Goal: Transaction & Acquisition: Book appointment/travel/reservation

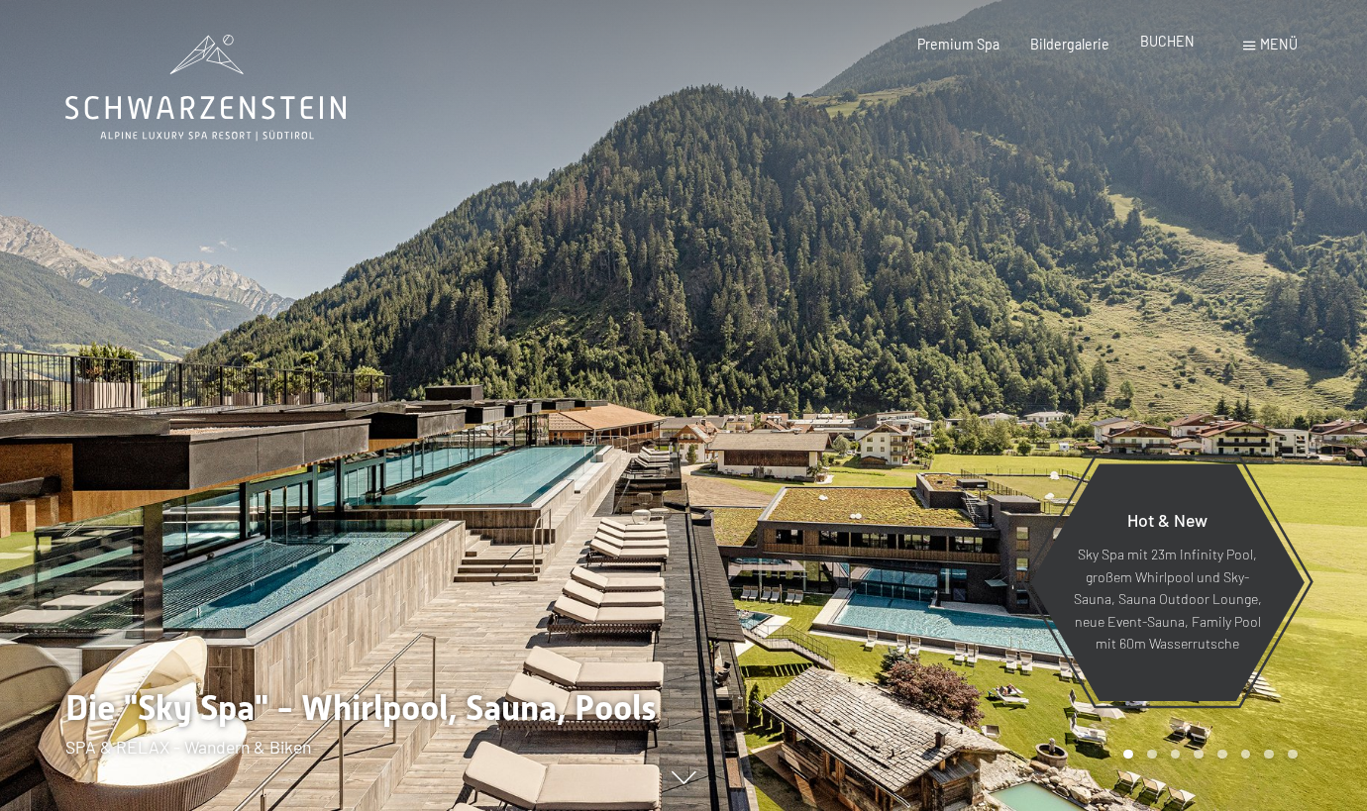
click at [1170, 51] on div "BUCHEN" at bounding box center [1167, 42] width 54 height 20
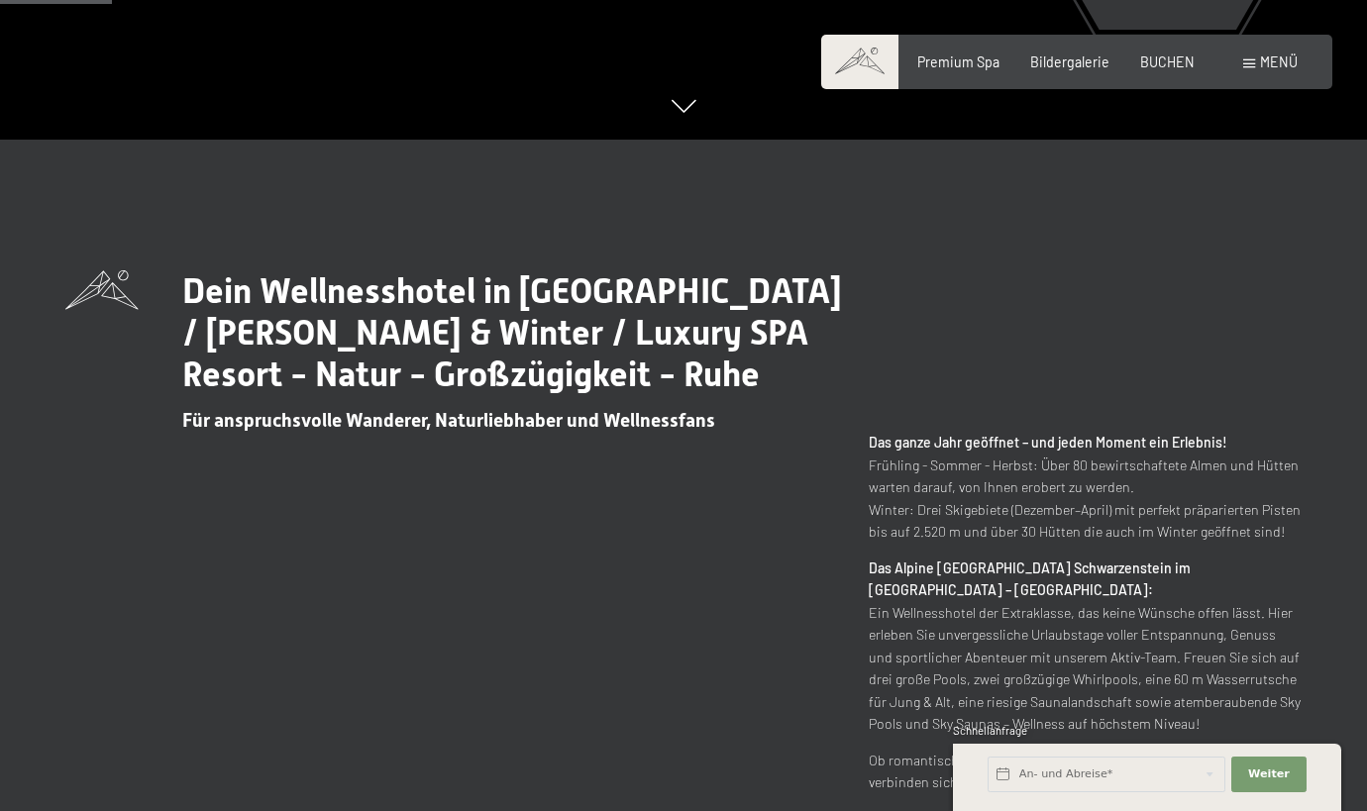
scroll to position [508, 0]
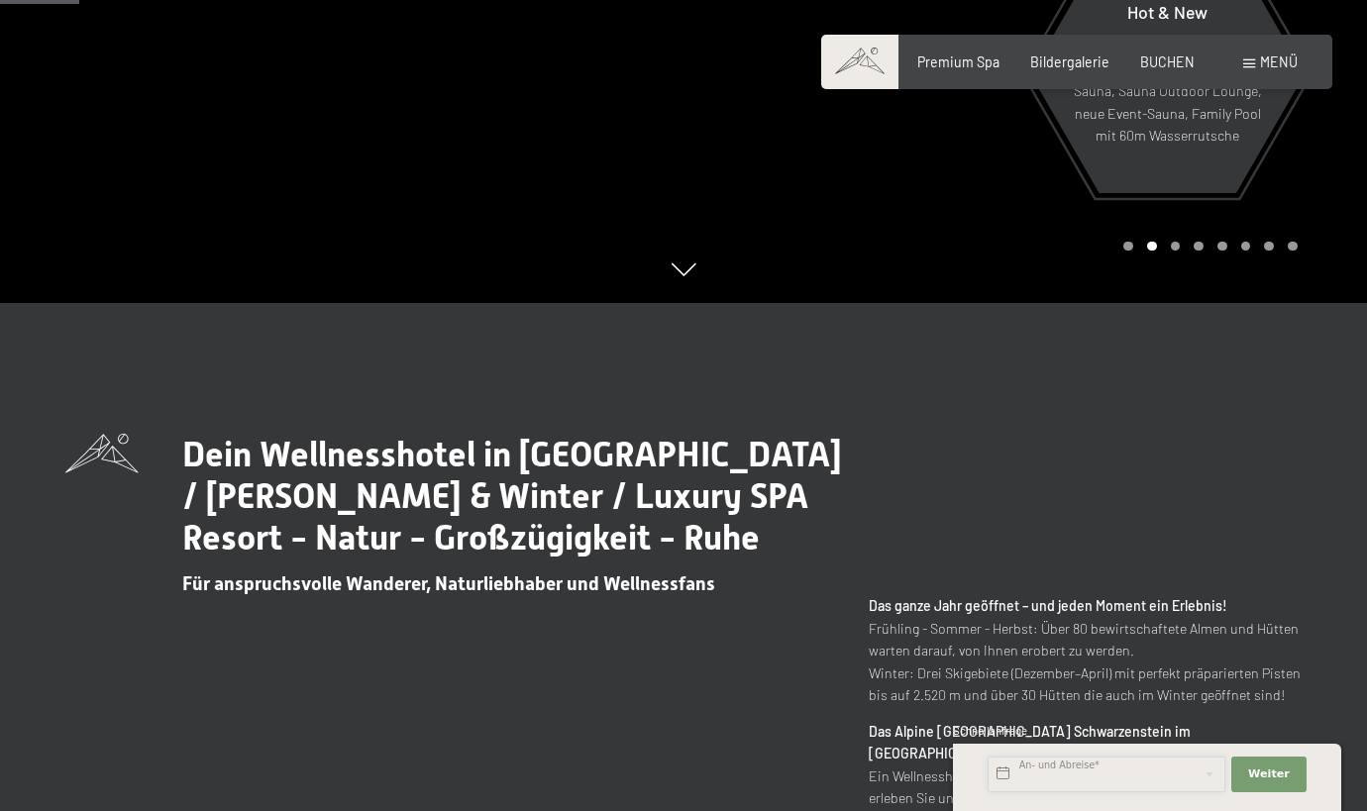
click at [1059, 775] on input "text" at bounding box center [1107, 775] width 238 height 36
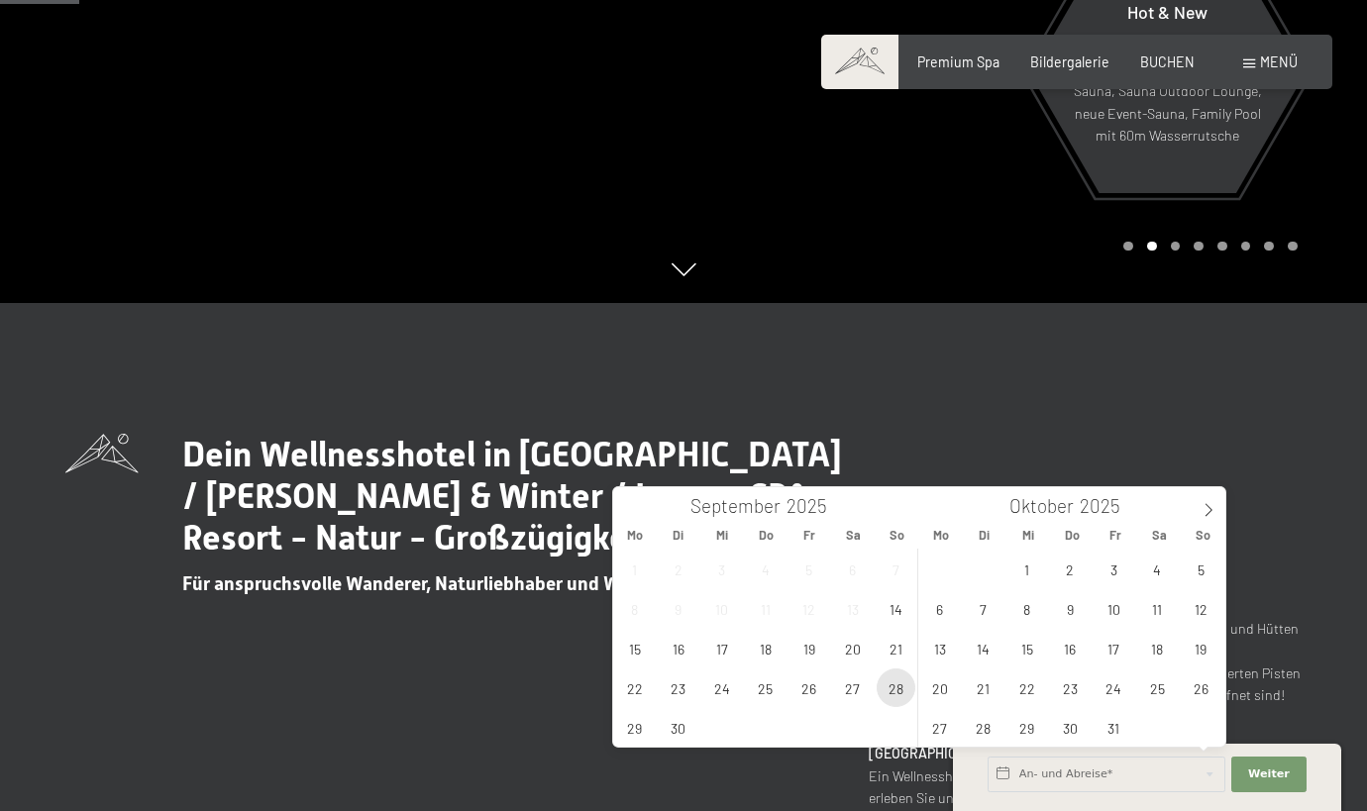
click at [885, 686] on span "28" at bounding box center [896, 688] width 39 height 39
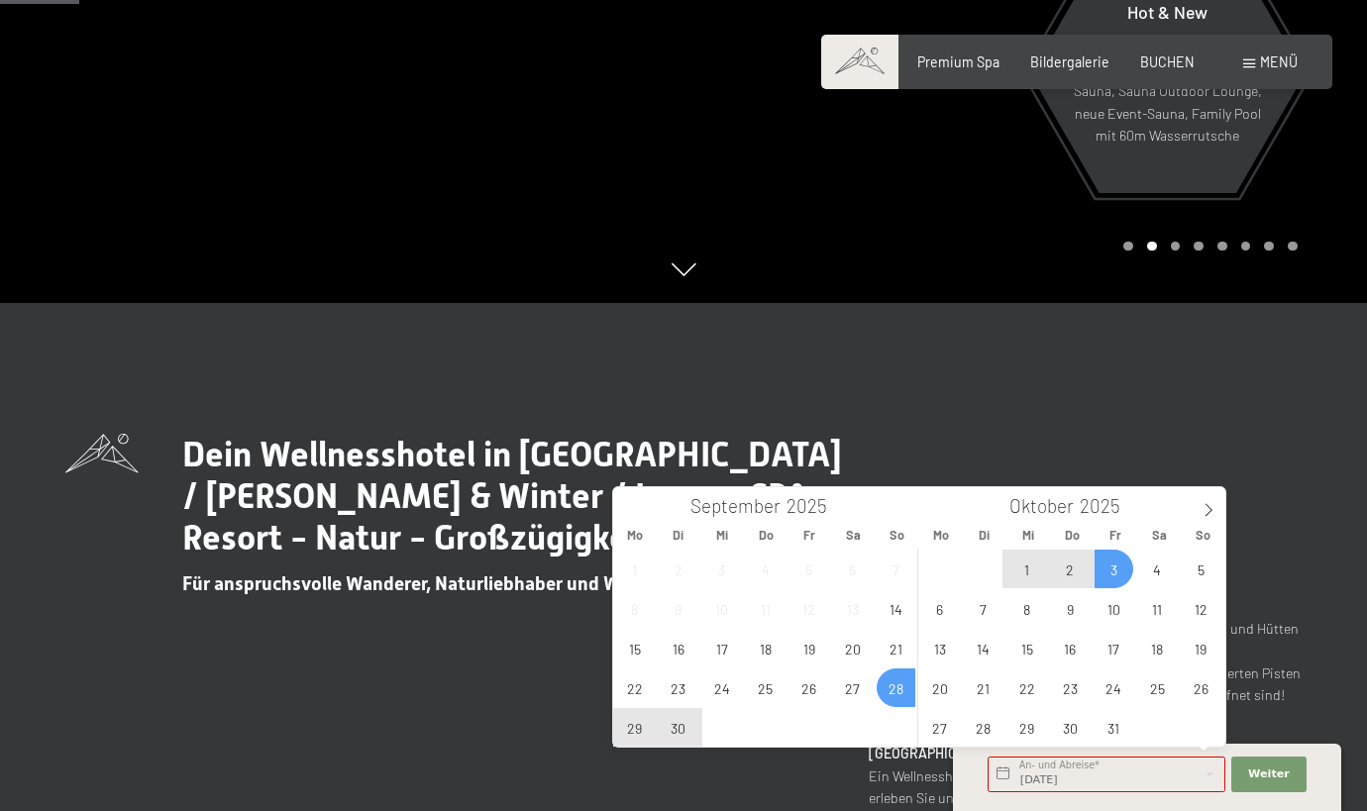
click at [1118, 573] on span "3" at bounding box center [1114, 569] width 39 height 39
type input "So. 28.09.2025 - Fr. 03.10.2025"
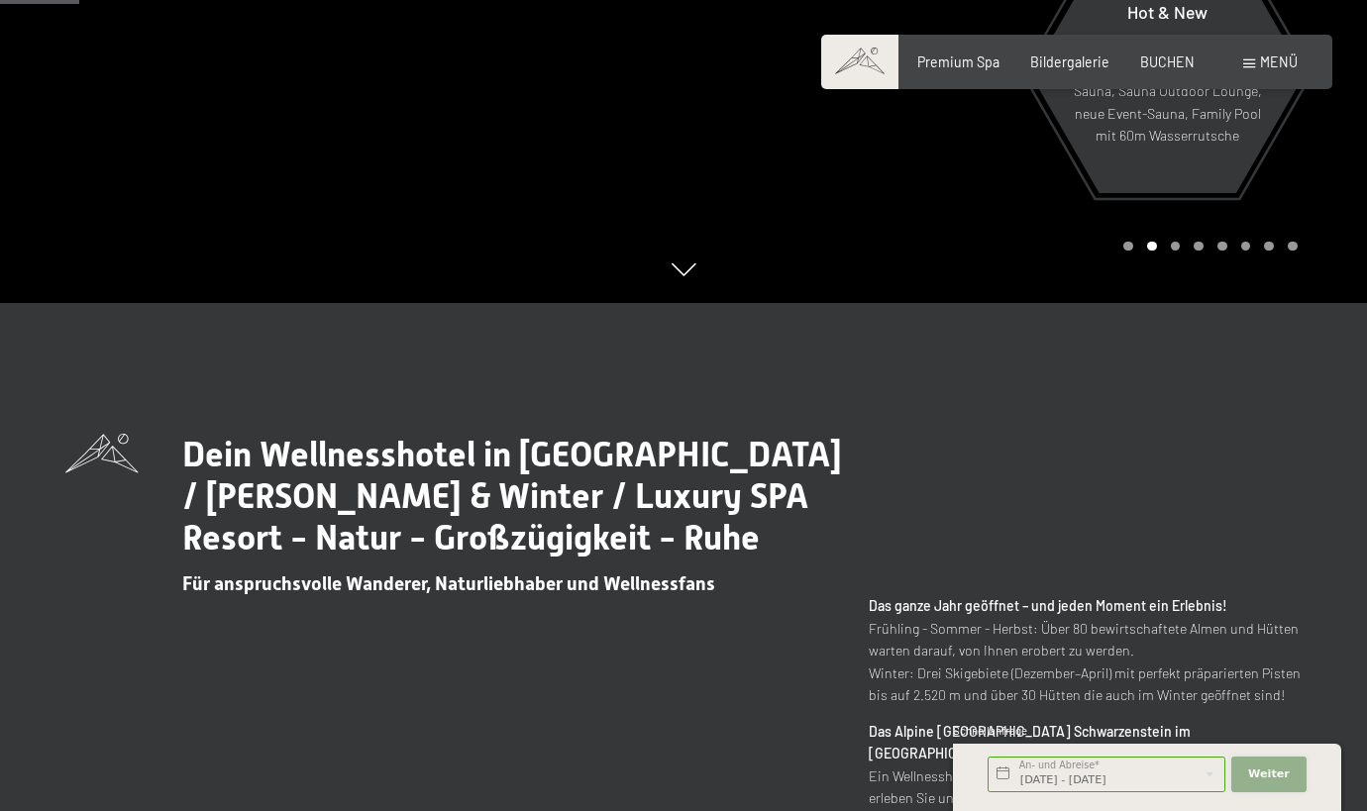
click at [1265, 777] on span "Weiter" at bounding box center [1269, 775] width 42 height 16
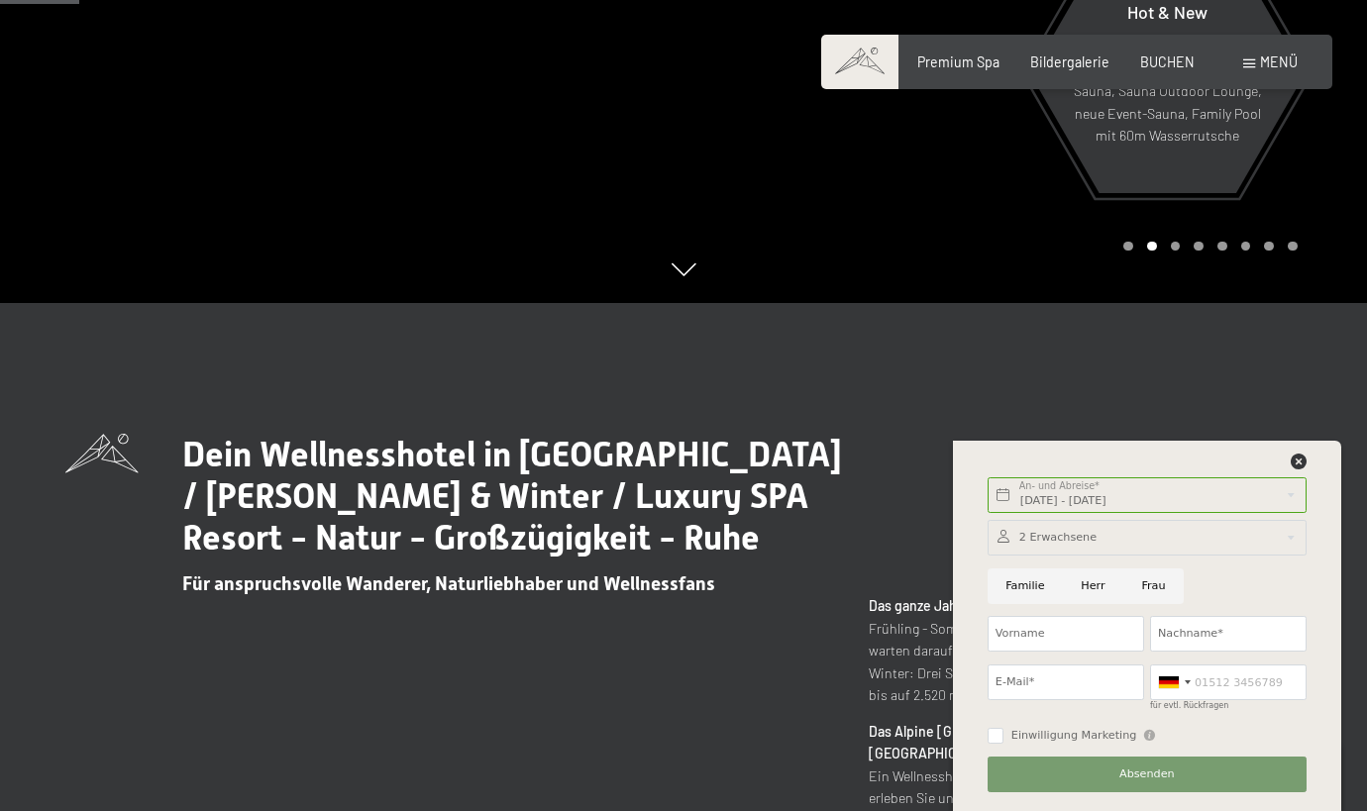
click at [643, 617] on div "Dein Wellnesshotel in Südtirol / Sommer & Winter / Luxury SPA Resort - Natur - …" at bounding box center [683, 770] width 1236 height 672
click at [1163, 67] on div "BUCHEN" at bounding box center [1167, 60] width 54 height 20
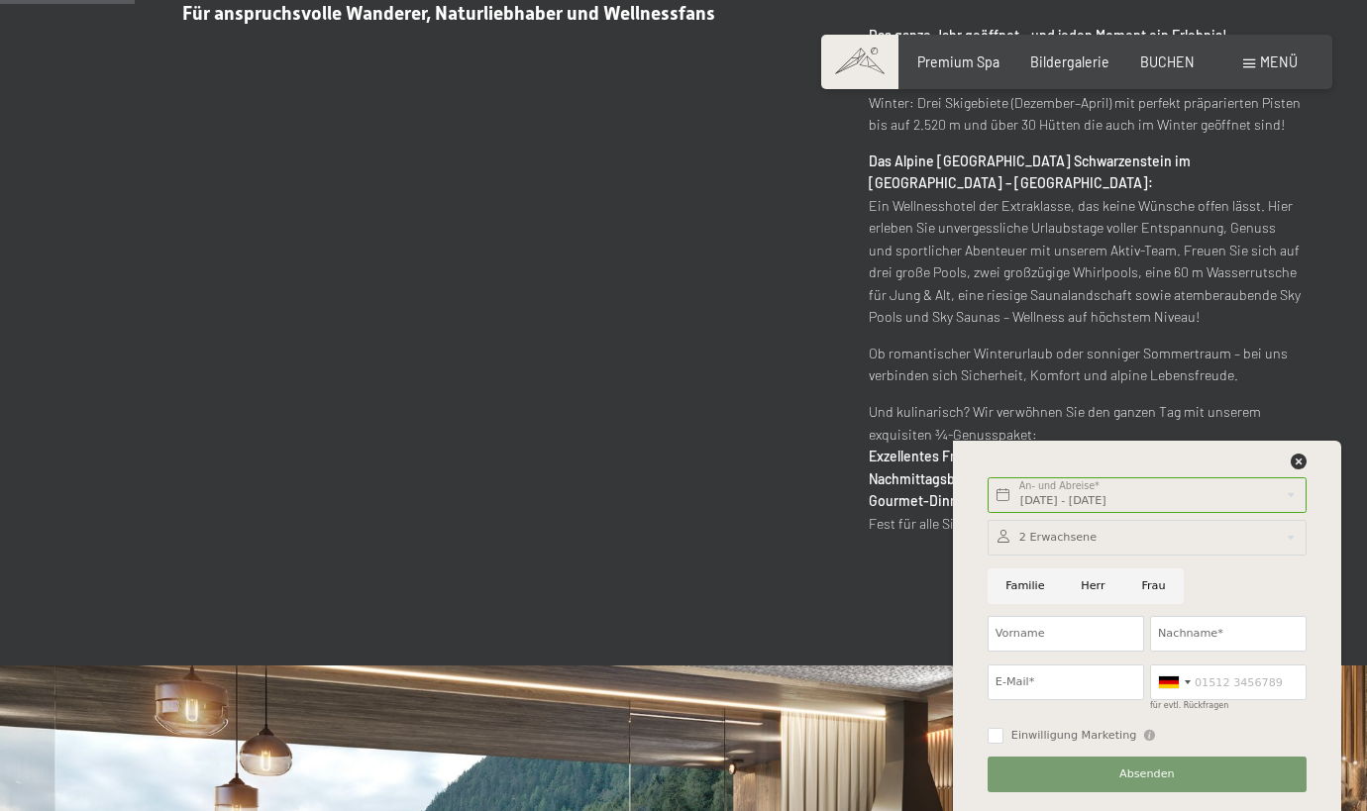
scroll to position [1096, 0]
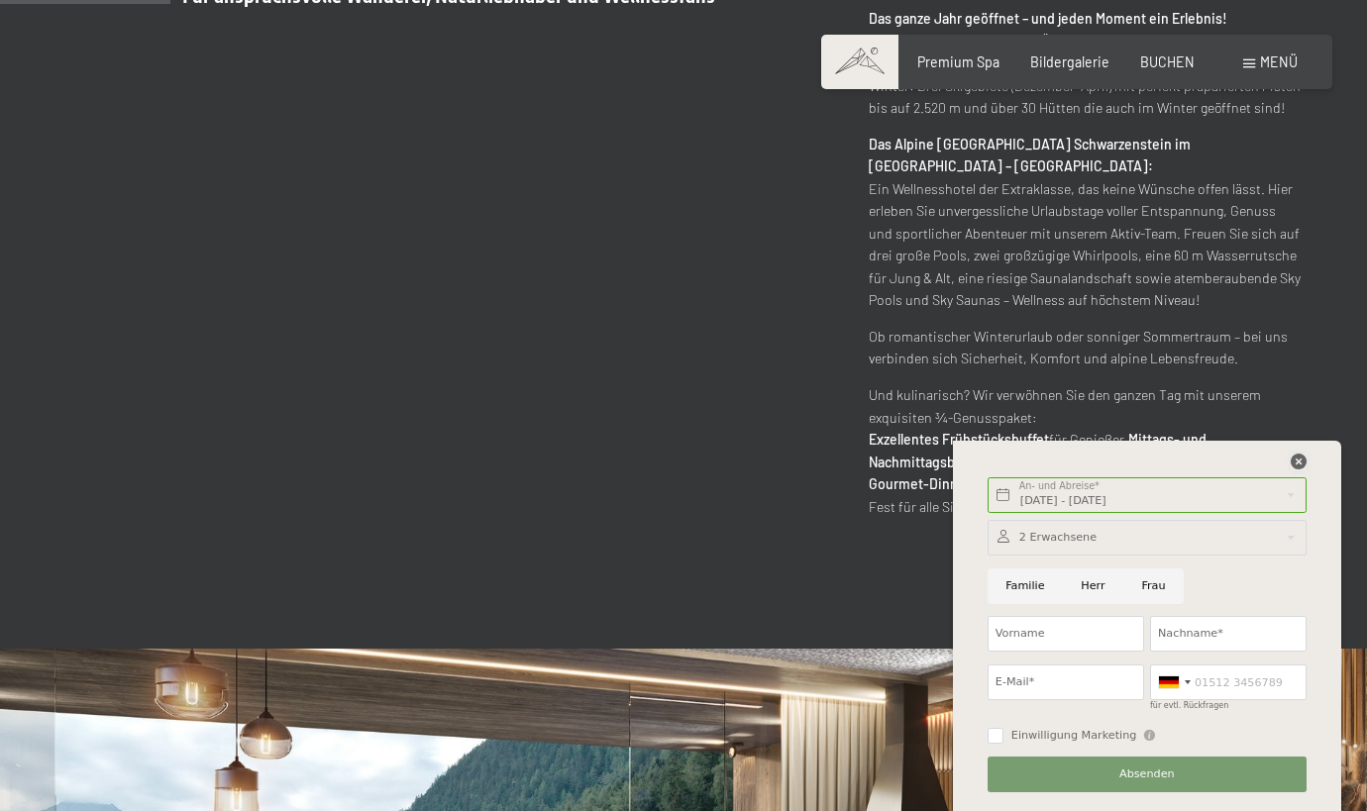
click at [1294, 459] on icon at bounding box center [1299, 462] width 16 height 16
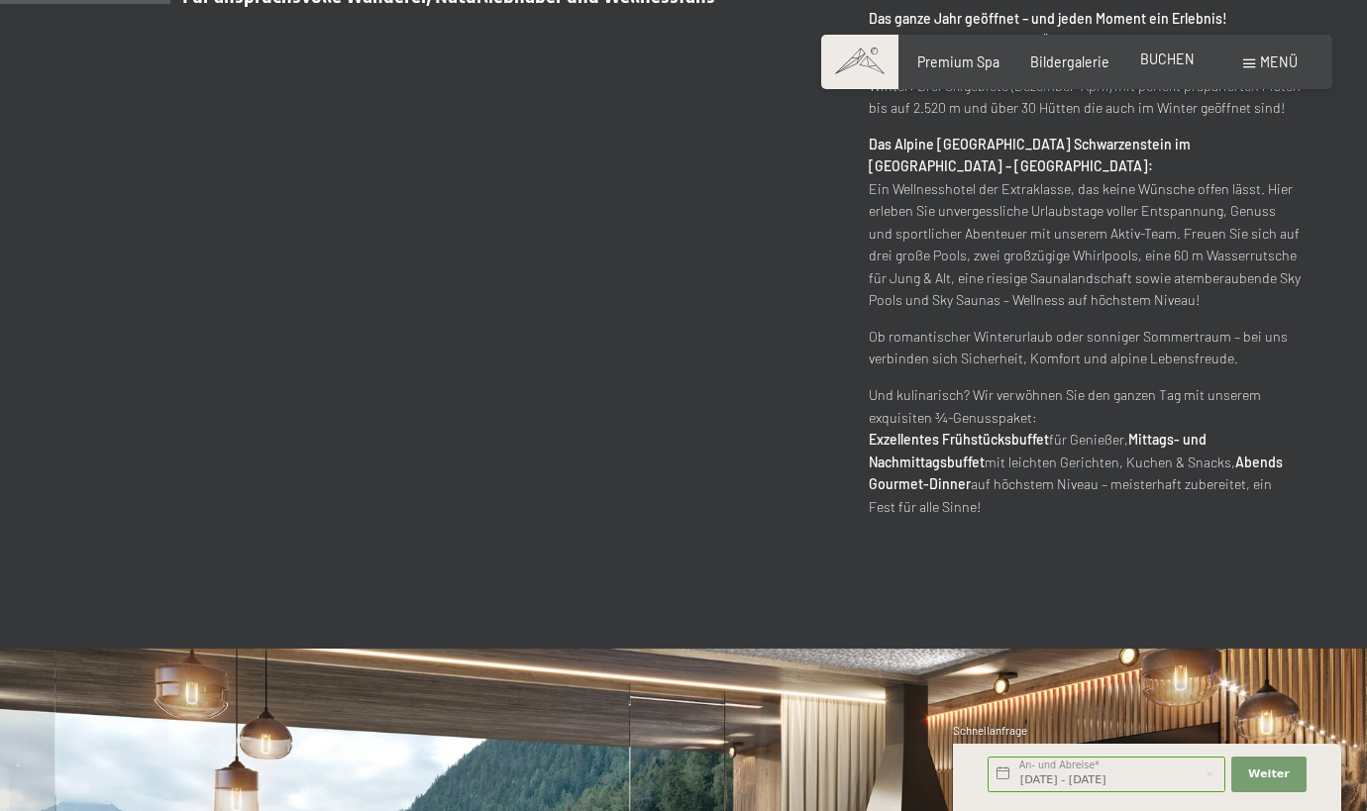
click at [1169, 62] on span "BUCHEN" at bounding box center [1167, 59] width 54 height 17
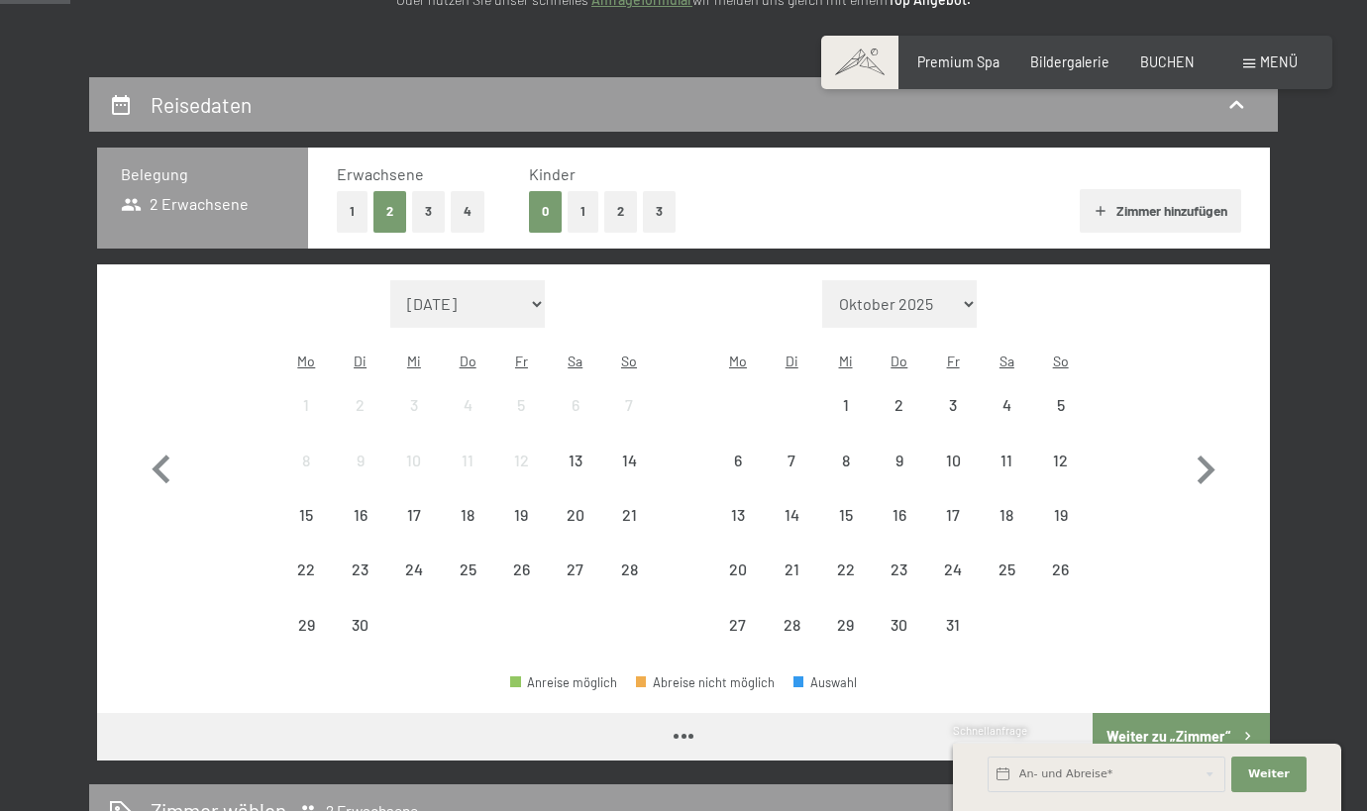
scroll to position [460, 0]
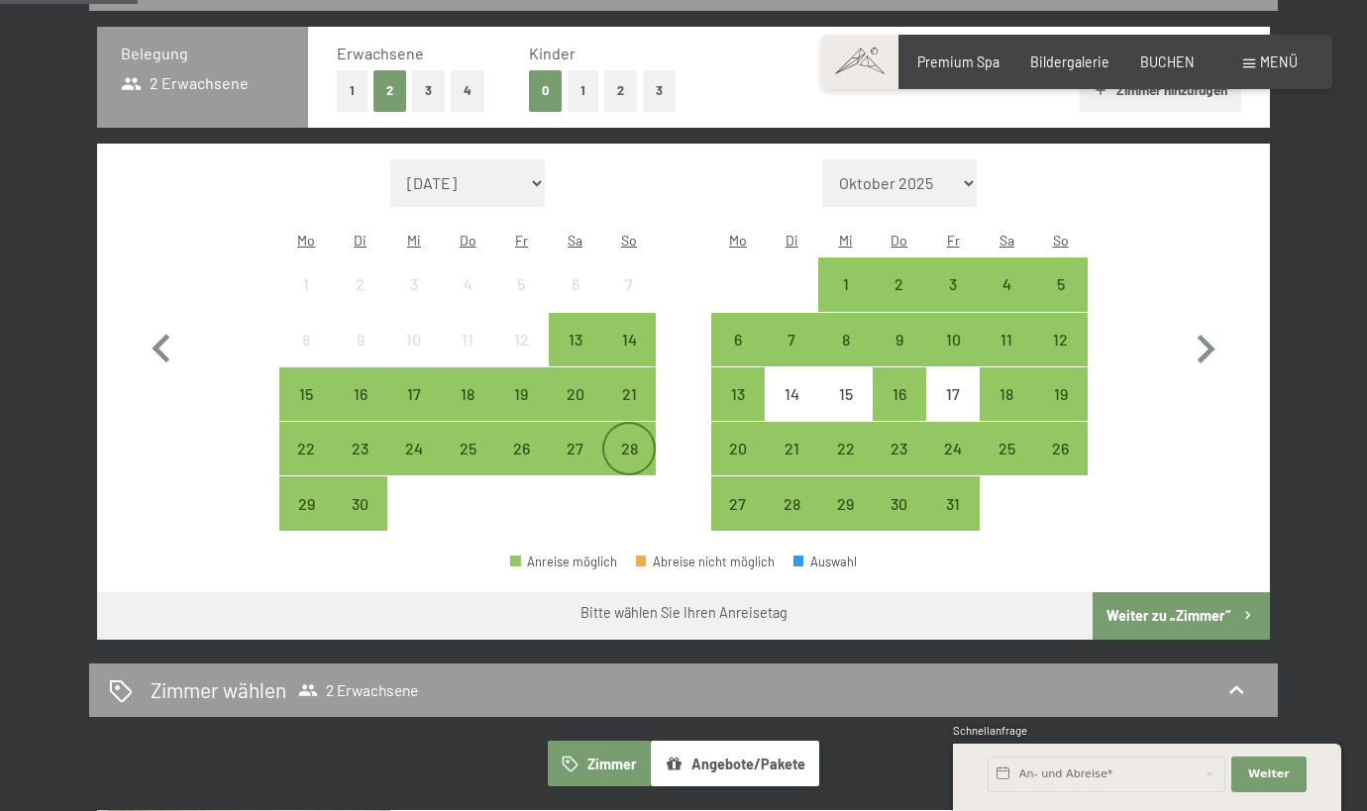
click at [632, 441] on div "28" at bounding box center [629, 466] width 50 height 50
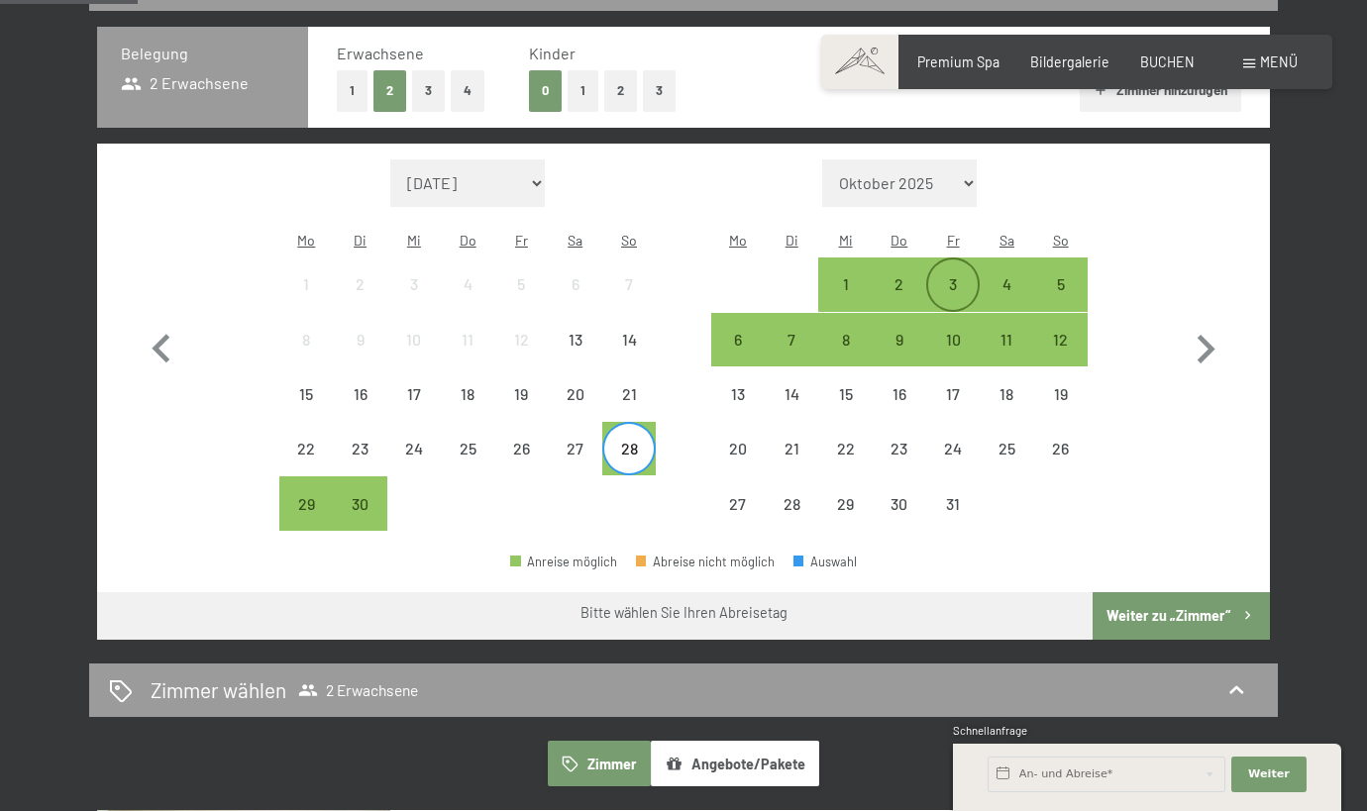
click at [951, 276] on div "3" at bounding box center [953, 301] width 50 height 50
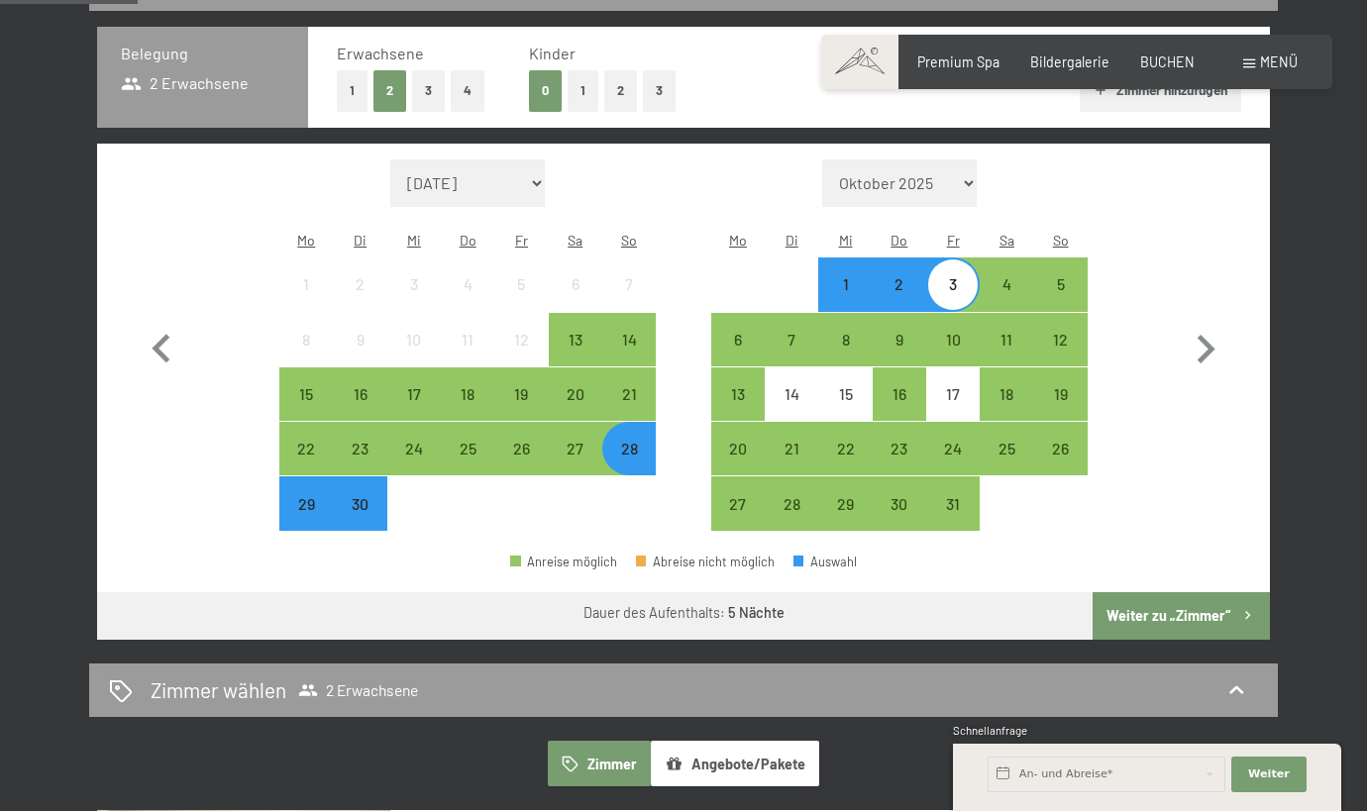
click at [1164, 592] on button "Weiter zu „Zimmer“" at bounding box center [1181, 616] width 177 height 48
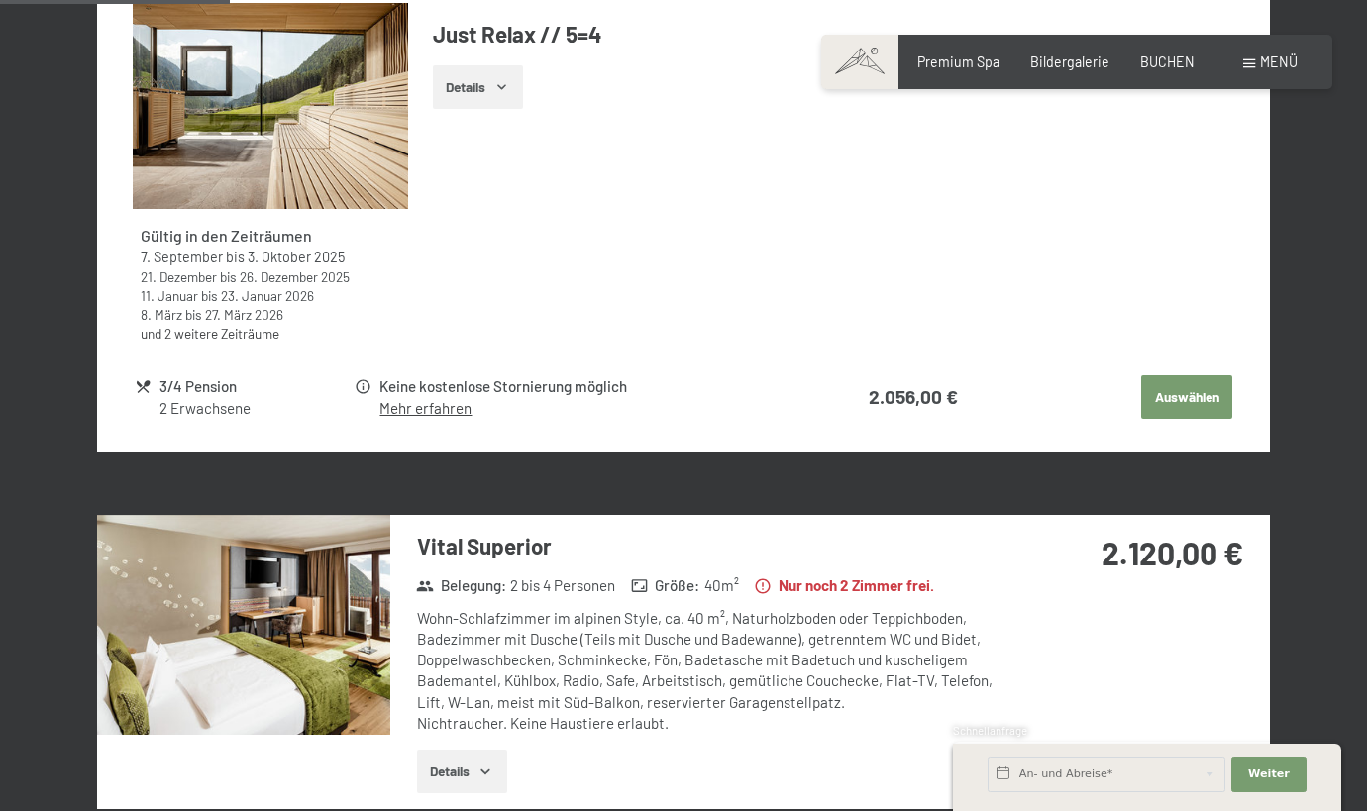
scroll to position [985, 0]
